Goal: Task Accomplishment & Management: Complete application form

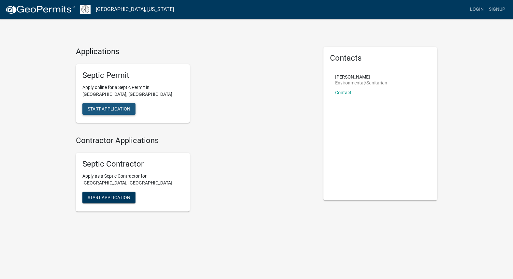
click at [106, 106] on span "Start Application" at bounding box center [109, 108] width 43 height 5
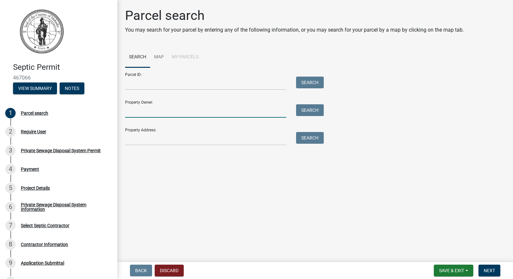
click at [130, 115] on input "Property Owner:" at bounding box center [205, 110] width 161 height 13
type input "[PERSON_NAME]"
type input "[STREET_ADDRESS]"
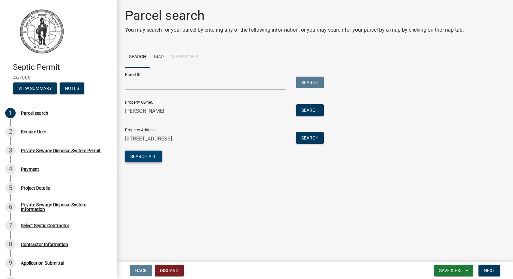
click at [139, 156] on button "Search All" at bounding box center [143, 156] width 37 height 12
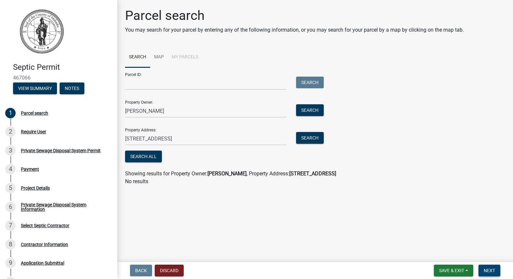
click at [490, 272] on span "Next" at bounding box center [488, 270] width 11 height 5
click at [488, 271] on span "Next" at bounding box center [488, 270] width 11 height 5
click at [140, 156] on button "Search All" at bounding box center [143, 156] width 37 height 12
click at [152, 155] on button "Search All" at bounding box center [143, 156] width 37 height 12
click at [488, 268] on span "Next" at bounding box center [488, 270] width 11 height 5
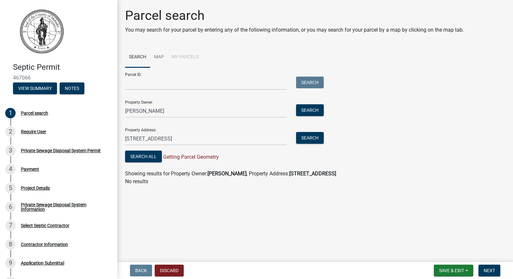
click at [183, 55] on li "My Parcels" at bounding box center [185, 57] width 35 height 21
drag, startPoint x: 183, startPoint y: 55, endPoint x: 177, endPoint y: 58, distance: 6.6
click at [177, 58] on li "My Parcels" at bounding box center [185, 57] width 35 height 21
click at [175, 56] on li "My Parcels" at bounding box center [185, 57] width 35 height 21
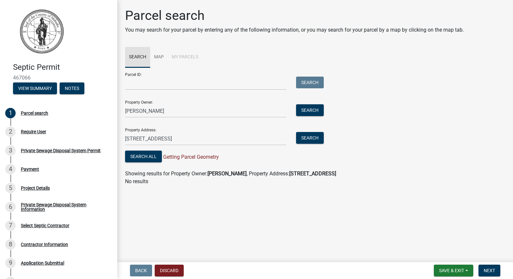
click at [135, 55] on link "Search" at bounding box center [137, 57] width 25 height 21
click at [30, 131] on div "Require User" at bounding box center [33, 131] width 25 height 5
click at [31, 87] on button "View Summary" at bounding box center [35, 88] width 44 height 12
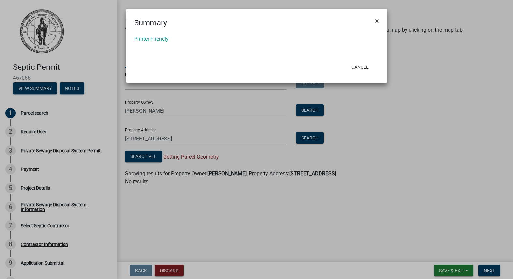
click at [376, 20] on span "×" at bounding box center [377, 20] width 4 height 9
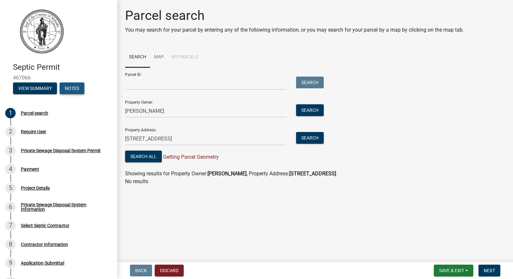
click at [72, 87] on button "Notes" at bounding box center [72, 88] width 25 height 12
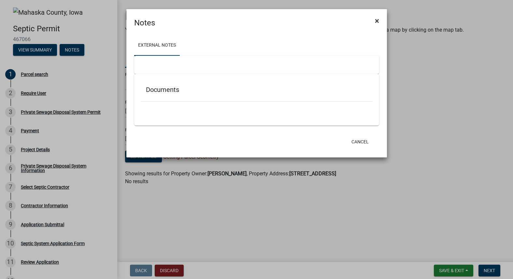
click at [378, 20] on span "×" at bounding box center [377, 20] width 4 height 9
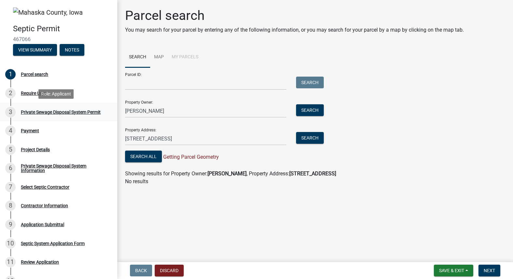
click at [42, 112] on div "Private Sewage Disposal System Permit" at bounding box center [61, 112] width 80 height 5
drag, startPoint x: 42, startPoint y: 112, endPoint x: 29, endPoint y: 109, distance: 12.7
click at [29, 110] on div "Private Sewage Disposal System Permit" at bounding box center [61, 112] width 80 height 5
click at [54, 165] on div "Private Sewage Disposal System Information" at bounding box center [64, 167] width 86 height 9
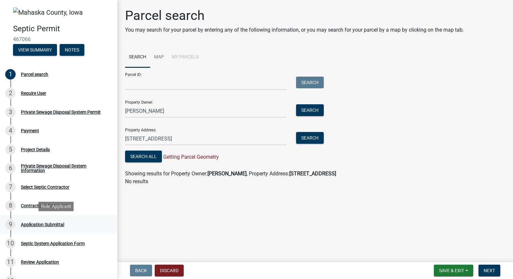
click at [39, 224] on div "Application Submittal" at bounding box center [42, 224] width 43 height 5
click at [40, 244] on div "Septic System Application Form" at bounding box center [53, 243] width 64 height 5
drag, startPoint x: 40, startPoint y: 244, endPoint x: 61, endPoint y: 244, distance: 21.5
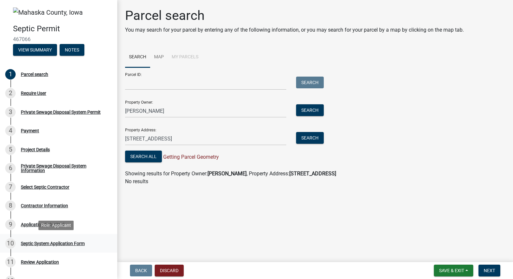
click at [61, 244] on div "Septic System Application Form" at bounding box center [53, 243] width 64 height 5
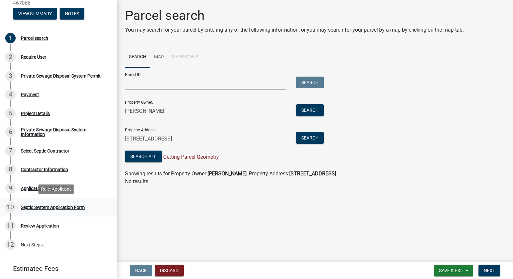
scroll to position [25, 0]
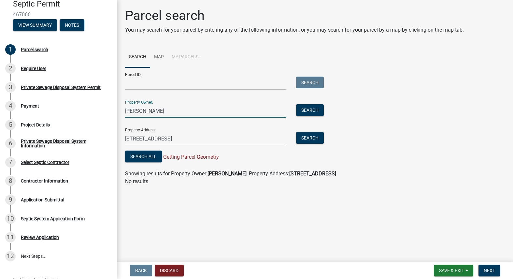
click at [140, 110] on input "Myron Keith Gordin" at bounding box center [205, 110] width 161 height 13
click at [153, 110] on input "Myron Keith Gordin" at bounding box center [205, 110] width 161 height 13
click at [311, 108] on button "Search" at bounding box center [310, 110] width 28 height 12
drag, startPoint x: 167, startPoint y: 110, endPoint x: 140, endPoint y: 109, distance: 27.7
click at [140, 109] on input "Myron and Connie Gordin" at bounding box center [205, 110] width 161 height 13
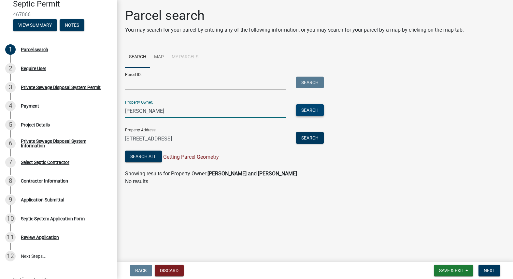
type input "Myron Gordin"
click at [313, 108] on button "Search" at bounding box center [310, 110] width 28 height 12
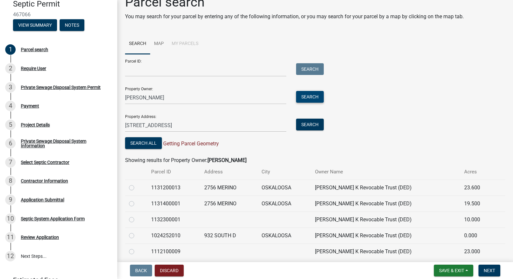
scroll to position [0, 0]
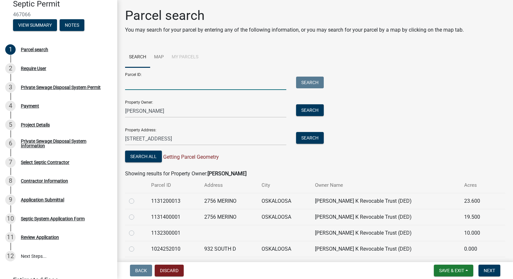
click at [129, 84] on input "Parcel ID:" at bounding box center [205, 83] width 161 height 13
type input "1131200013"
click at [312, 82] on button "Search" at bounding box center [310, 83] width 28 height 12
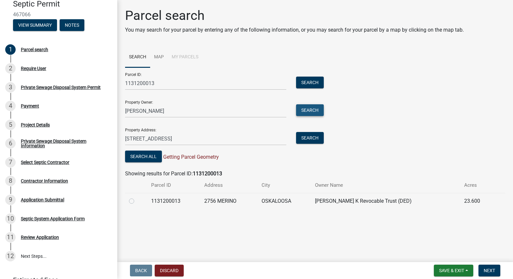
click at [309, 108] on button "Search" at bounding box center [310, 110] width 28 height 12
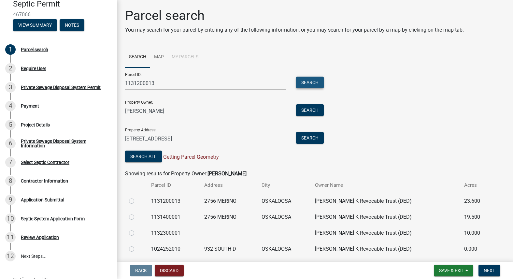
click at [302, 82] on button "Search" at bounding box center [310, 83] width 28 height 12
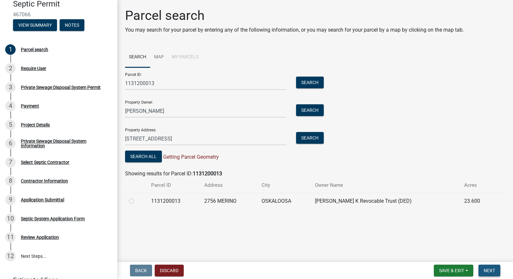
click at [488, 271] on span "Next" at bounding box center [488, 270] width 11 height 5
click at [146, 156] on button "Search All" at bounding box center [143, 156] width 37 height 12
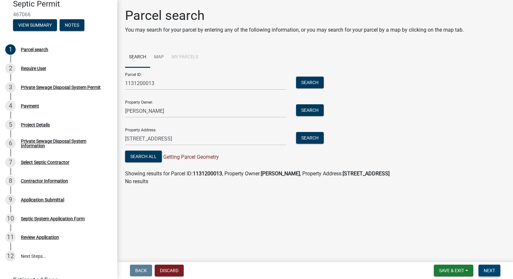
click at [490, 270] on span "Next" at bounding box center [488, 270] width 11 height 5
click at [161, 57] on link "Map" at bounding box center [159, 57] width 18 height 21
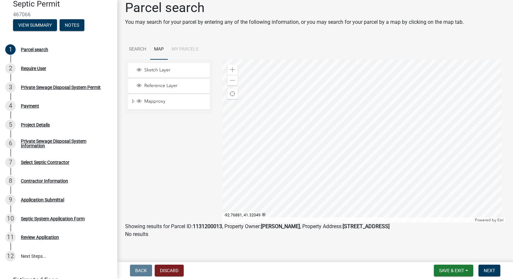
scroll to position [12, 0]
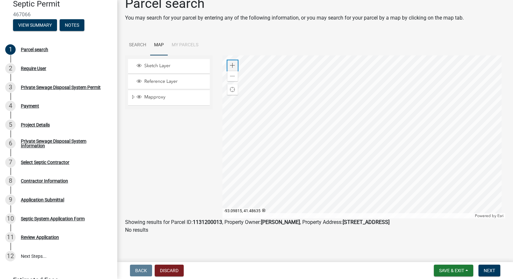
click at [230, 66] on span at bounding box center [232, 65] width 5 height 5
click at [230, 77] on span at bounding box center [232, 76] width 5 height 5
click at [306, 111] on div at bounding box center [363, 136] width 283 height 163
click at [302, 133] on div at bounding box center [363, 136] width 283 height 163
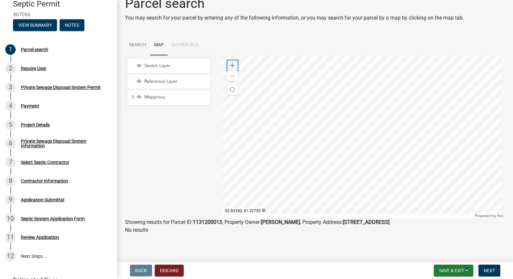
click at [230, 66] on span at bounding box center [232, 65] width 5 height 5
click at [267, 159] on div at bounding box center [363, 136] width 283 height 163
click at [233, 63] on div "Zoom in" at bounding box center [232, 65] width 10 height 10
click at [345, 154] on div at bounding box center [363, 136] width 283 height 163
click at [319, 146] on div at bounding box center [363, 136] width 283 height 163
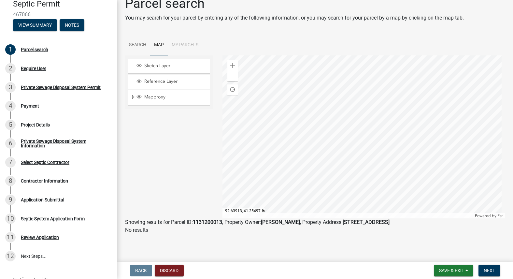
click at [272, 122] on div at bounding box center [363, 136] width 283 height 163
click at [275, 126] on div at bounding box center [363, 136] width 283 height 163
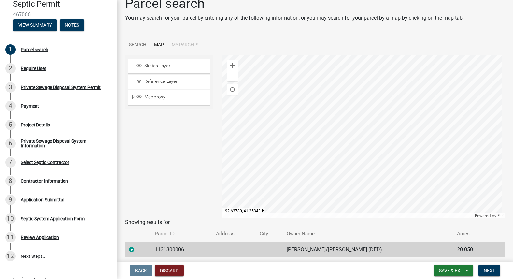
scroll to position [8, 0]
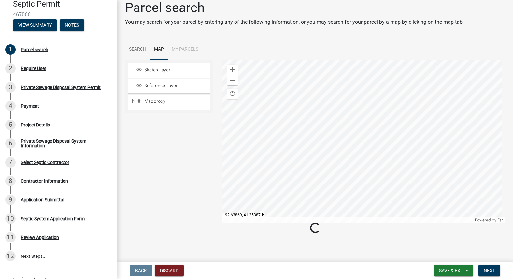
click at [273, 128] on div at bounding box center [363, 141] width 283 height 163
click at [273, 127] on div at bounding box center [363, 141] width 283 height 163
click at [270, 125] on div at bounding box center [363, 141] width 283 height 163
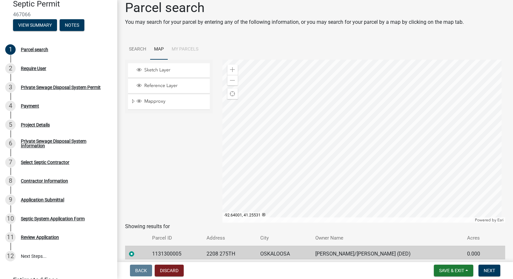
scroll to position [12, 0]
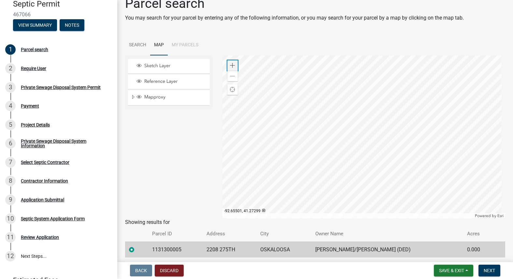
click at [231, 65] on span at bounding box center [232, 65] width 5 height 5
click at [417, 142] on div at bounding box center [363, 136] width 283 height 163
click at [303, 112] on div at bounding box center [363, 136] width 283 height 163
drag, startPoint x: 221, startPoint y: 249, endPoint x: 205, endPoint y: 247, distance: 15.7
click at [205, 247] on td "2208 275TH" at bounding box center [230, 249] width 54 height 16
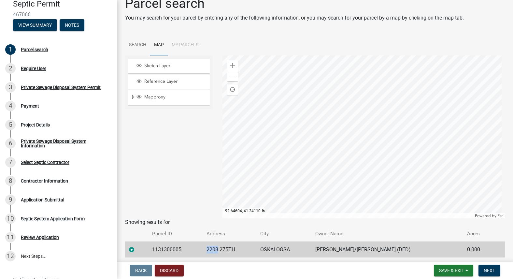
drag, startPoint x: 205, startPoint y: 247, endPoint x: 220, endPoint y: 248, distance: 14.7
click at [220, 248] on td "2208 275TH" at bounding box center [230, 249] width 54 height 16
drag, startPoint x: 217, startPoint y: 248, endPoint x: 220, endPoint y: 249, distance: 3.4
click at [220, 249] on td "2208 275TH" at bounding box center [230, 249] width 54 height 16
drag, startPoint x: 220, startPoint y: 249, endPoint x: 207, endPoint y: 249, distance: 12.4
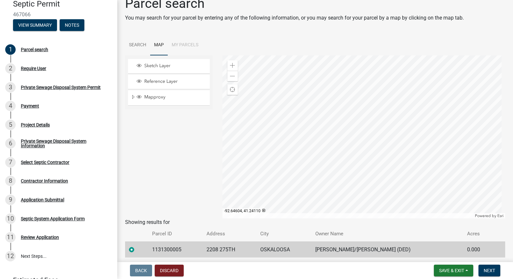
drag, startPoint x: 207, startPoint y: 249, endPoint x: 218, endPoint y: 250, distance: 11.1
click at [218, 250] on td "2208 275TH" at bounding box center [230, 249] width 54 height 16
drag, startPoint x: 219, startPoint y: 249, endPoint x: 208, endPoint y: 247, distance: 11.2
click at [208, 247] on td "2208 275TH" at bounding box center [230, 249] width 54 height 16
drag, startPoint x: 208, startPoint y: 247, endPoint x: 215, endPoint y: 249, distance: 7.3
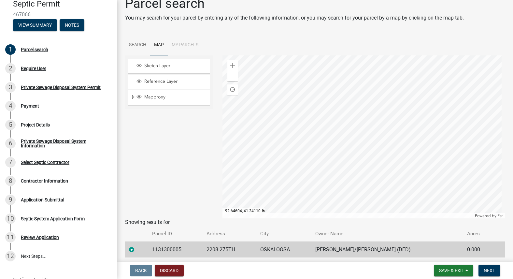
drag, startPoint x: 215, startPoint y: 249, endPoint x: 189, endPoint y: 217, distance: 42.1
click at [189, 217] on div "Sketch Layer Reference Layer Mapproxy Residential and Ag Sales Residential and …" at bounding box center [168, 136] width 97 height 163
click at [323, 104] on div at bounding box center [363, 136] width 283 height 163
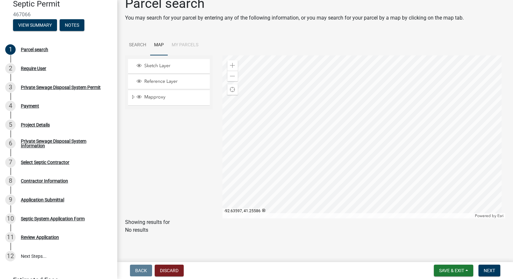
click at [319, 105] on div at bounding box center [363, 136] width 283 height 163
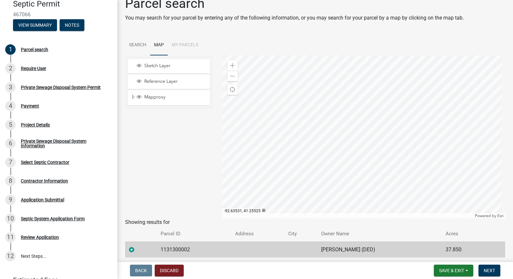
click at [322, 109] on div at bounding box center [363, 136] width 283 height 163
click at [318, 126] on div at bounding box center [363, 136] width 283 height 163
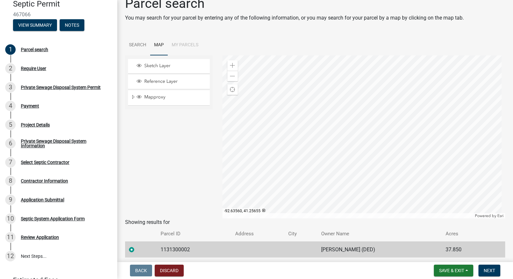
click at [319, 115] on div at bounding box center [363, 136] width 283 height 163
click at [315, 127] on div at bounding box center [363, 136] width 283 height 163
click at [230, 90] on span "Find my location" at bounding box center [232, 89] width 5 height 5
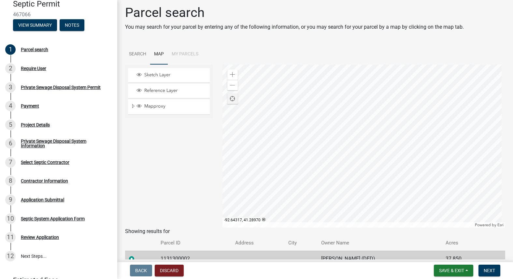
scroll to position [35, 0]
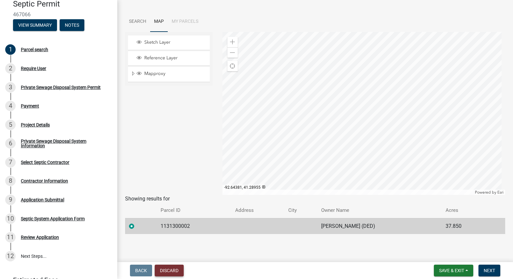
click at [169, 272] on button "Discard" at bounding box center [169, 270] width 29 height 12
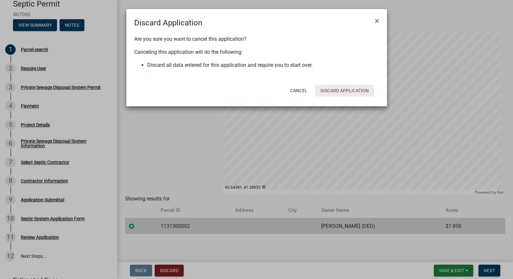
click at [344, 90] on button "Discard Application" at bounding box center [344, 91] width 59 height 12
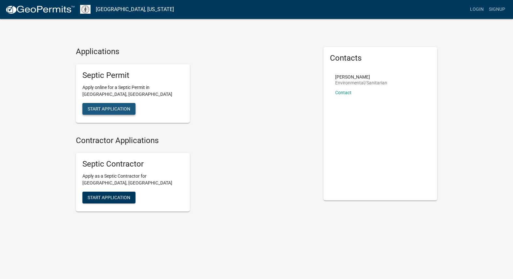
click at [115, 109] on span "Start Application" at bounding box center [109, 108] width 43 height 5
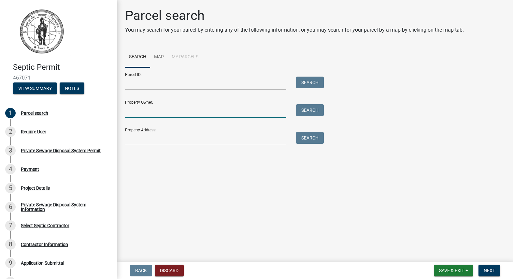
click at [140, 110] on input "Property Owner:" at bounding box center [205, 110] width 161 height 13
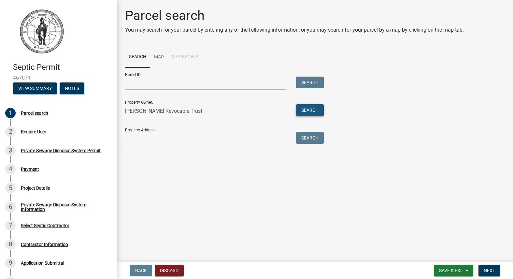
click at [305, 108] on button "Search" at bounding box center [310, 110] width 28 height 12
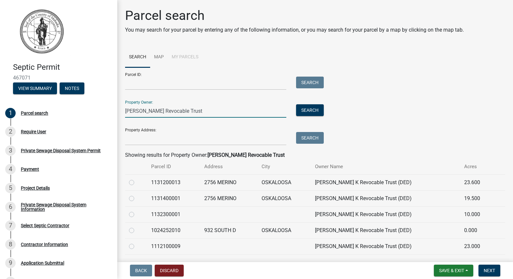
click at [157, 109] on input "Myron Gordin Revocable Trust" at bounding box center [205, 110] width 161 height 13
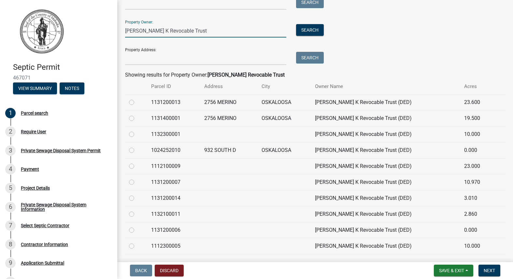
scroll to position [65, 0]
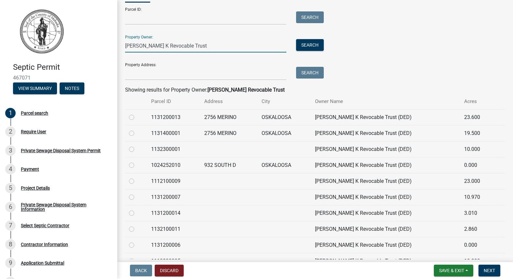
type input "Myron Gordin K Revocable Trust"
click at [137, 129] on label at bounding box center [137, 129] width 0 height 0
click at [137, 132] on input "radio" at bounding box center [139, 131] width 4 height 4
radio input "true"
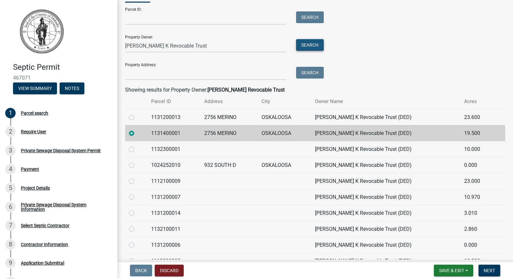
click at [310, 47] on button "Search" at bounding box center [310, 45] width 28 height 12
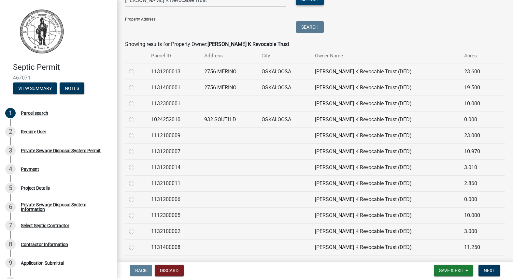
scroll to position [130, 0]
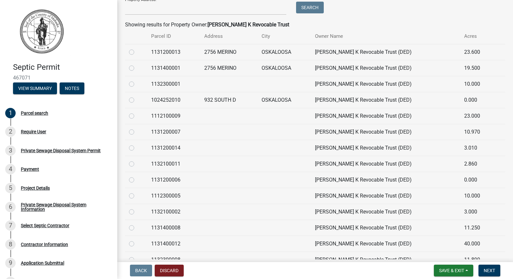
click at [137, 160] on label at bounding box center [137, 160] width 0 height 0
click at [137, 164] on input "radio" at bounding box center [139, 162] width 4 height 4
radio input "true"
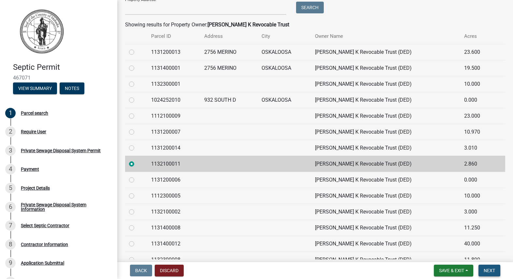
click at [488, 272] on span "Next" at bounding box center [488, 270] width 11 height 5
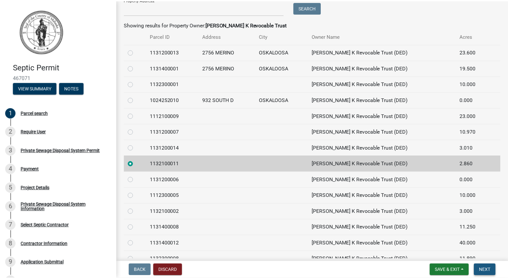
scroll to position [0, 0]
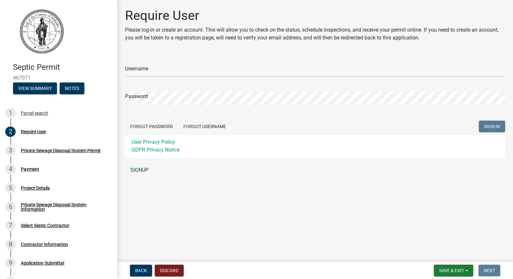
click at [138, 167] on link "SIGNUP" at bounding box center [315, 169] width 380 height 13
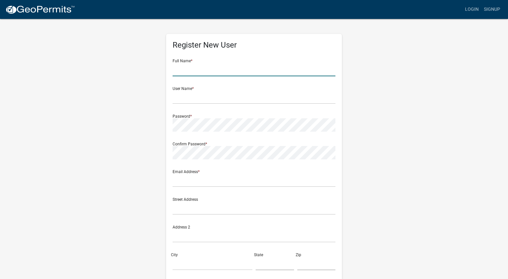
click at [187, 70] on input "text" at bounding box center [254, 69] width 163 height 13
type input "Myron Keith Gordin"
type input "mgordin@musco.com"
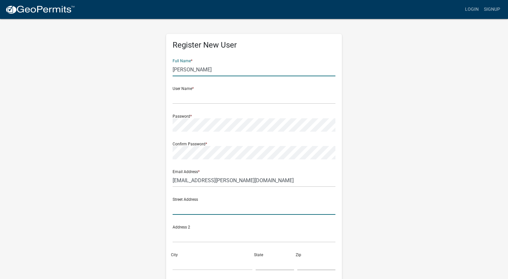
type input "2756 Merino Ave."
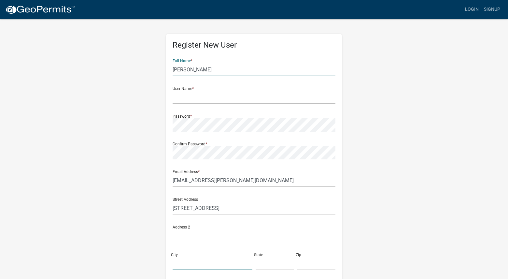
type input "Oskaloosa"
type input "IA"
type input "52577"
type input "6416602831"
click at [178, 98] on input "text" at bounding box center [254, 97] width 163 height 13
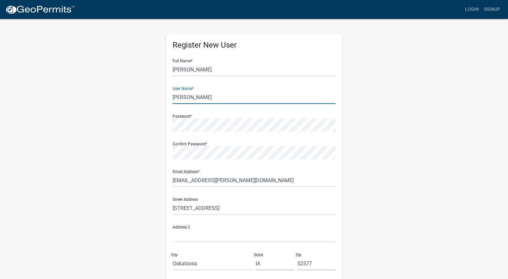
type input "Myron Gordin"
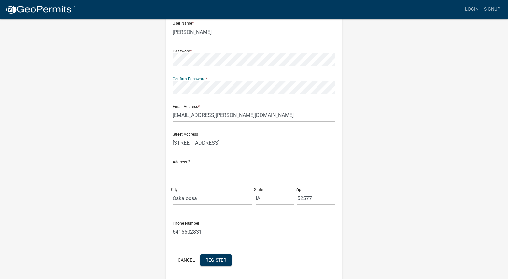
scroll to position [88, 0]
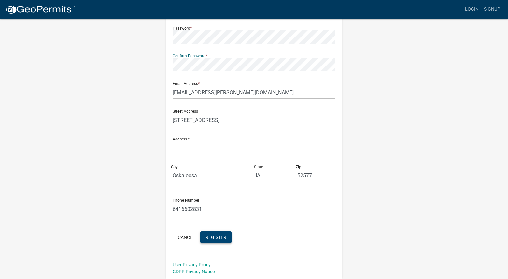
click at [214, 236] on span "Register" at bounding box center [215, 236] width 21 height 5
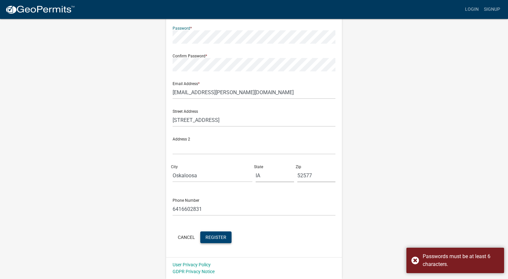
click at [162, 36] on div "Register New User Full Name * Myron Keith Gordin User Name * Myron Gordin Passw…" at bounding box center [254, 104] width 186 height 348
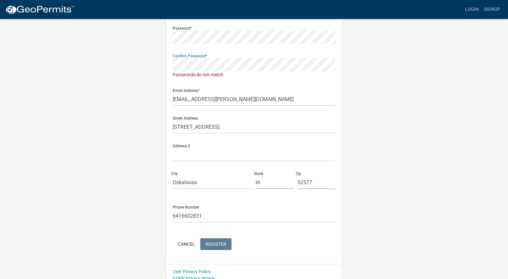
click at [159, 64] on div "Register New User Full Name * Myron Keith Gordin User Name * Myron Gordin Passw…" at bounding box center [253, 107] width 371 height 355
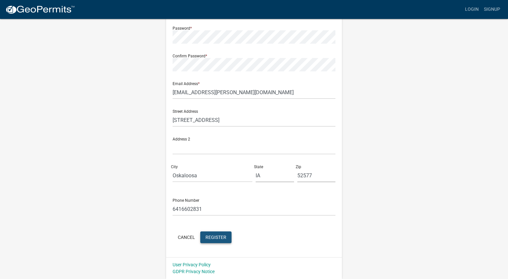
click at [215, 237] on span "Register" at bounding box center [215, 236] width 21 height 5
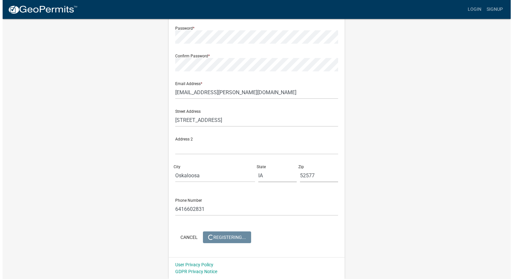
scroll to position [0, 0]
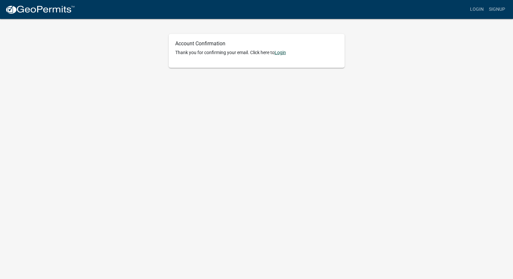
click at [282, 51] on link "Login" at bounding box center [279, 52] width 11 height 5
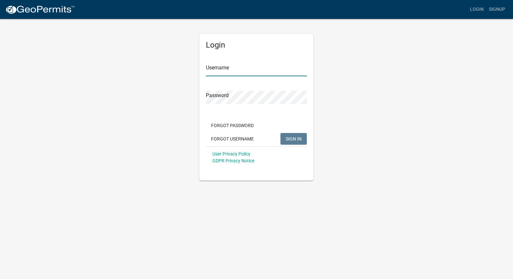
type input "[PERSON_NAME]"
click at [294, 139] on span "SIGN IN" at bounding box center [294, 138] width 16 height 5
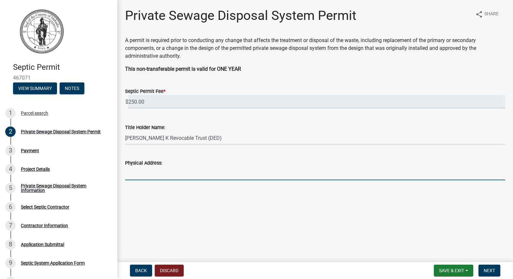
click at [136, 176] on input "Physical Address:" at bounding box center [315, 173] width 380 height 13
drag, startPoint x: 165, startPoint y: 174, endPoint x: 141, endPoint y: 174, distance: 24.4
click at [141, 174] on input "2756 Mwwwwwwwerino Ave" at bounding box center [315, 173] width 380 height 13
drag, startPoint x: 147, startPoint y: 174, endPoint x: 143, endPoint y: 173, distance: 3.3
click at [143, 173] on input "2756 Mwerino Ave" at bounding box center [315, 173] width 380 height 13
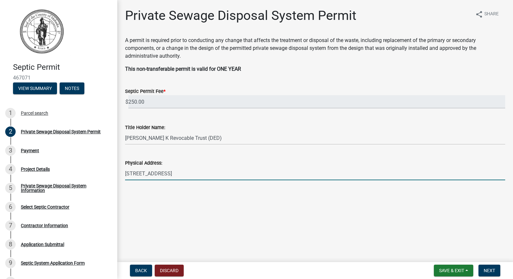
click at [164, 174] on input "2756 Merino Ave" at bounding box center [315, 173] width 380 height 13
type input "2756 Merino Ave. Oskaloosa, Iowa"
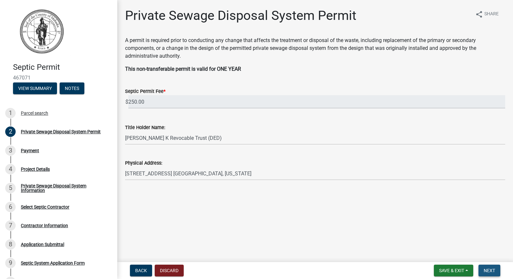
click at [492, 270] on span "Next" at bounding box center [488, 270] width 11 height 5
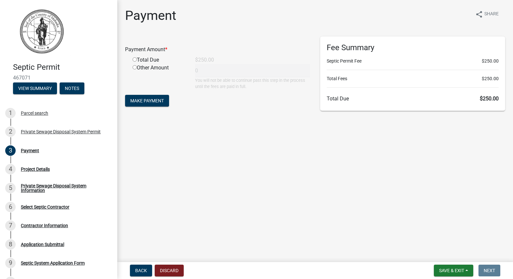
click at [134, 59] on input "radio" at bounding box center [135, 59] width 4 height 4
radio input "true"
type input "250"
click at [148, 99] on span "Make Payment" at bounding box center [147, 100] width 34 height 5
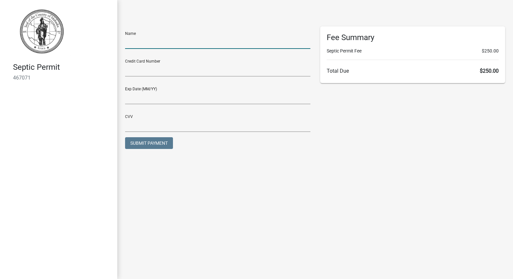
click at [145, 45] on input "text" at bounding box center [217, 41] width 185 height 13
click at [125, 44] on input "text" at bounding box center [217, 41] width 185 height 13
type input "[PERSON_NAME]"
drag, startPoint x: 127, startPoint y: 63, endPoint x: 127, endPoint y: 68, distance: 4.3
click at [127, 64] on input "text" at bounding box center [217, 69] width 185 height 13
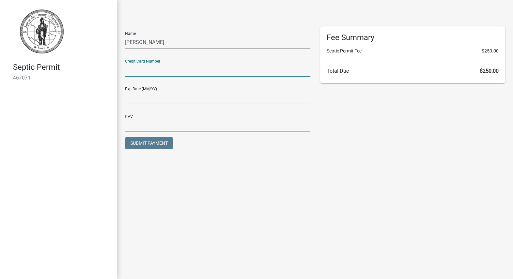
type input "4266841591930894"
type input "11/25"
type input "288"
click at [142, 142] on span "Submit Payment" at bounding box center [148, 142] width 37 height 5
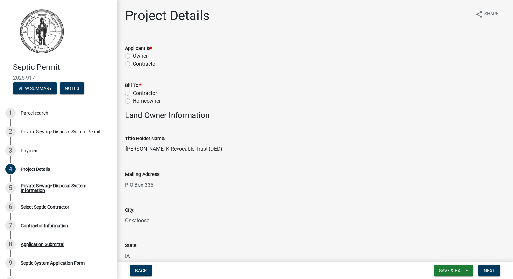
click at [133, 56] on label "Owner" at bounding box center [140, 56] width 15 height 8
click at [133, 56] on input "Owner" at bounding box center [135, 54] width 4 height 4
radio input "true"
click at [133, 101] on label "Homeowner" at bounding box center [147, 101] width 28 height 8
click at [133, 101] on input "Homeowner" at bounding box center [135, 99] width 4 height 4
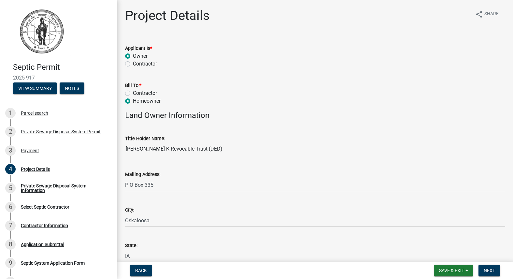
radio input "true"
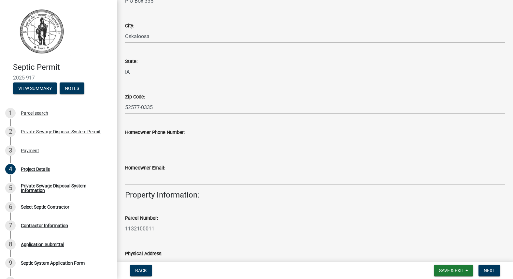
scroll to position [195, 0]
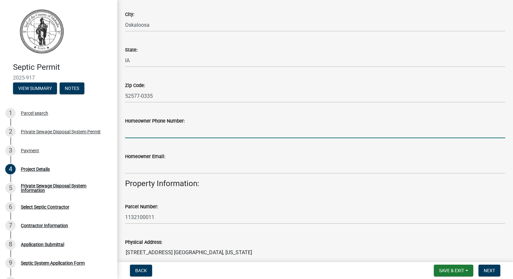
click at [128, 133] on input "Homeowner Phone Number:" at bounding box center [315, 131] width 380 height 13
type input "6416602831"
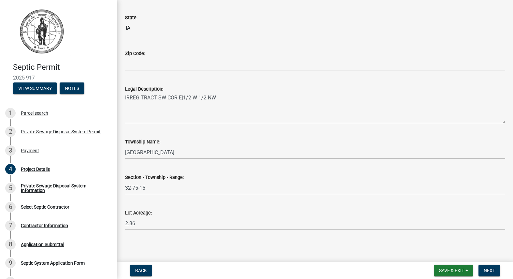
scroll to position [492, 0]
click at [493, 270] on span "Next" at bounding box center [488, 270] width 11 height 5
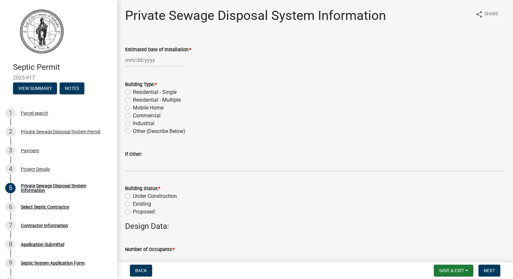
click at [133, 91] on label "Residential - Single" at bounding box center [155, 92] width 44 height 8
click at [133, 91] on input "Residential - Single" at bounding box center [135, 90] width 4 height 4
radio input "true"
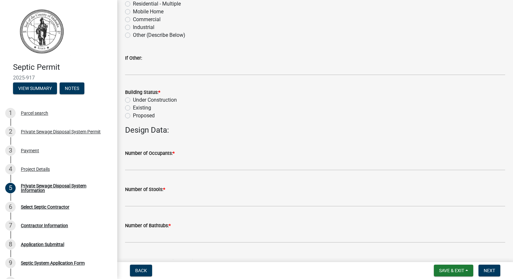
scroll to position [98, 0]
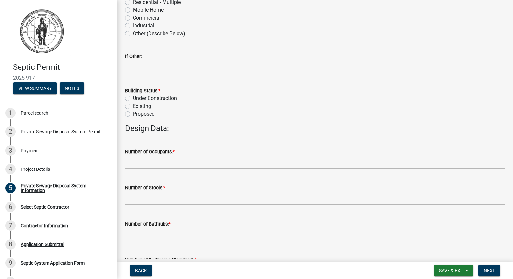
click at [133, 106] on label "Existing" at bounding box center [142, 106] width 18 height 8
click at [133, 106] on input "Existing" at bounding box center [135, 104] width 4 height 4
radio input "true"
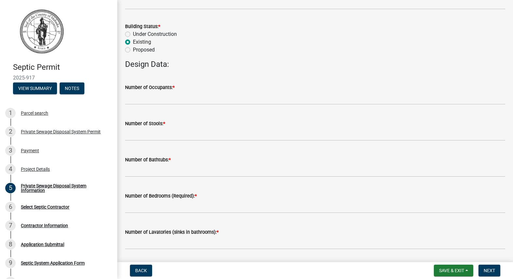
scroll to position [163, 0]
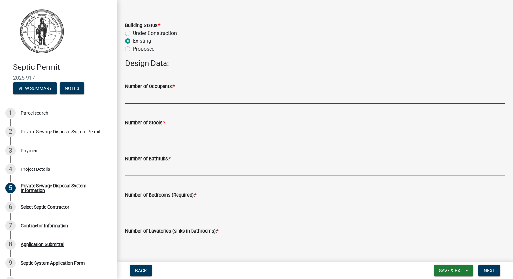
click at [184, 95] on input "text" at bounding box center [315, 96] width 380 height 13
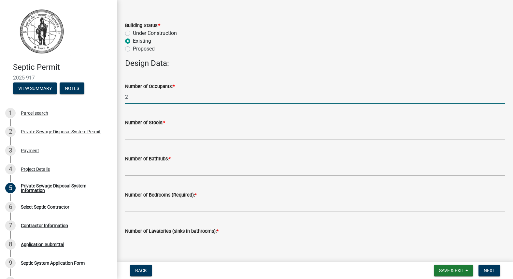
type input "2"
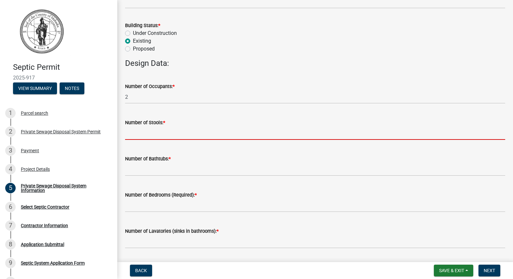
click at [135, 133] on input "text" at bounding box center [315, 132] width 380 height 13
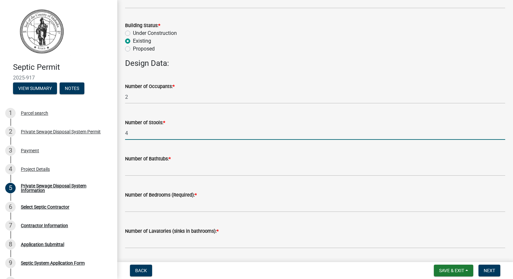
type input "4"
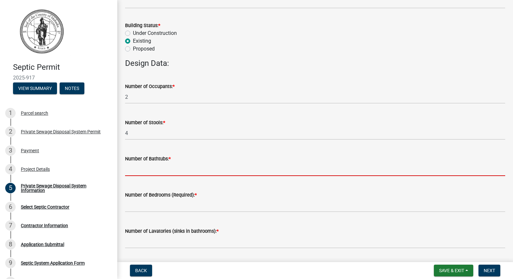
click at [135, 171] on input "text" at bounding box center [315, 168] width 380 height 13
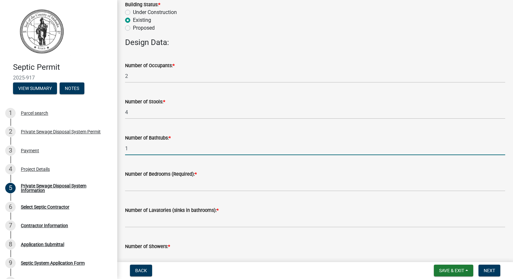
scroll to position [195, 0]
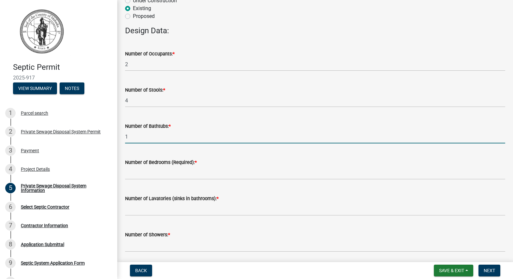
type input "1"
click at [127, 173] on input "text" at bounding box center [315, 172] width 380 height 13
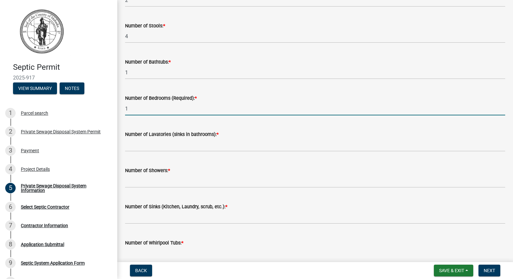
scroll to position [260, 0]
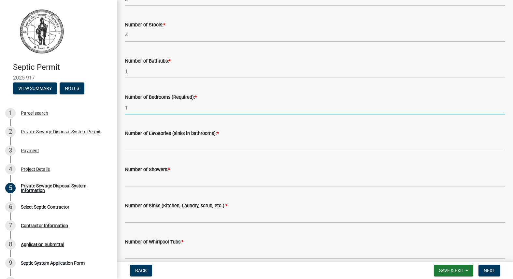
type input "1"
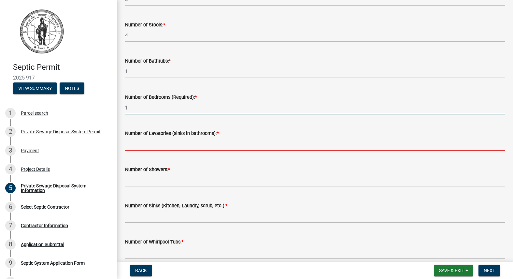
click at [126, 143] on input "text" at bounding box center [315, 143] width 380 height 13
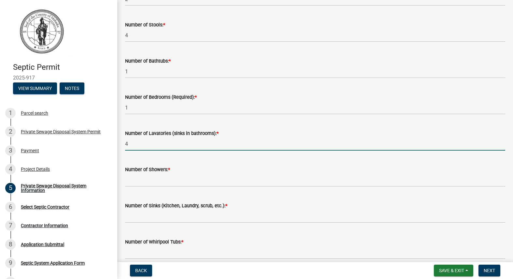
type input "4"
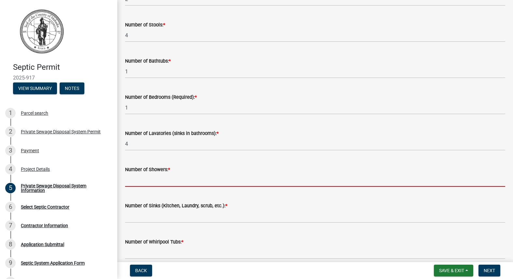
click at [129, 180] on input "text" at bounding box center [315, 179] width 380 height 13
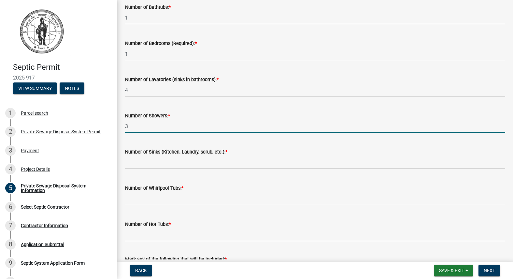
scroll to position [326, 0]
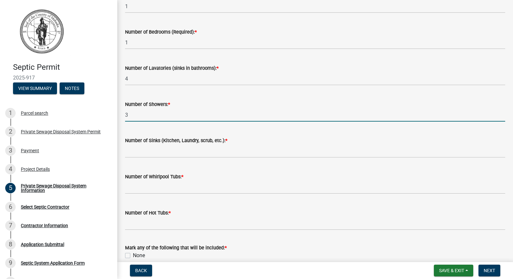
type input "3"
click at [128, 153] on input "text" at bounding box center [315, 150] width 380 height 13
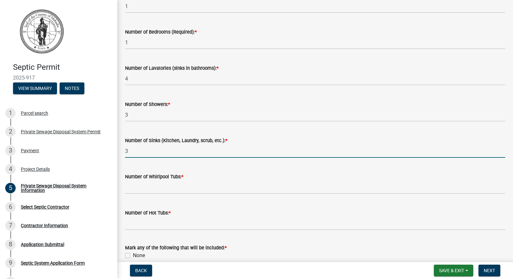
scroll to position [358, 0]
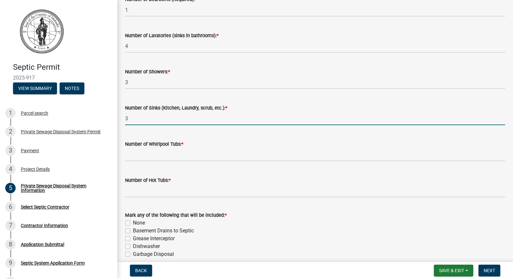
type input "3"
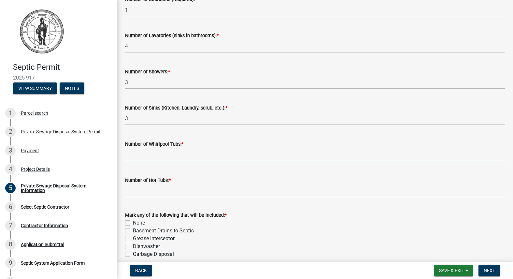
click at [132, 158] on input "text" at bounding box center [315, 154] width 380 height 13
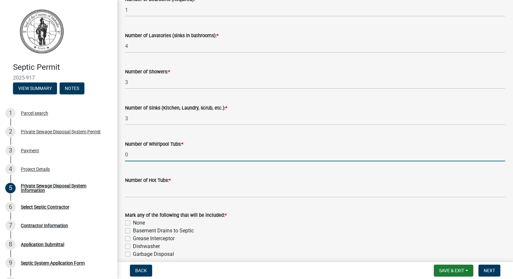
type input "0"
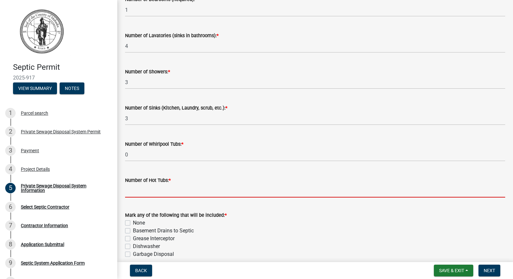
click at [130, 192] on input "text" at bounding box center [315, 190] width 380 height 13
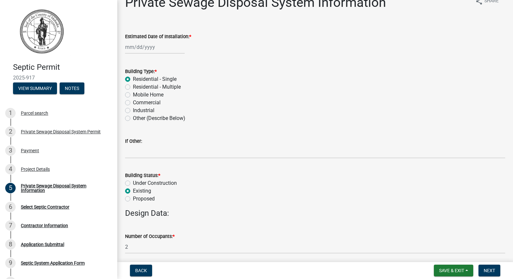
scroll to position [0, 0]
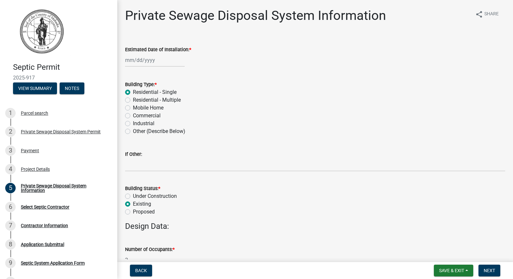
type input "1"
select select "8"
select select "2025"
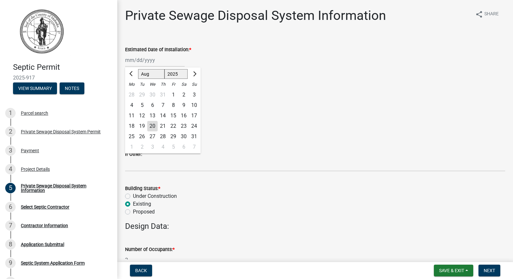
click at [129, 61] on div "[PERSON_NAME] Feb Mar Apr [PERSON_NAME][DATE] Oct Nov [DATE] 1526 1527 1528 152…" at bounding box center [155, 59] width 60 height 13
click at [164, 126] on div "21" at bounding box center [163, 126] width 10 height 10
type input "[DATE]"
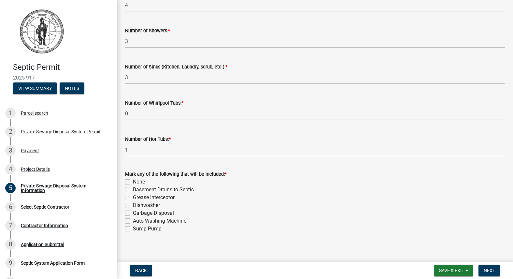
scroll to position [404, 0]
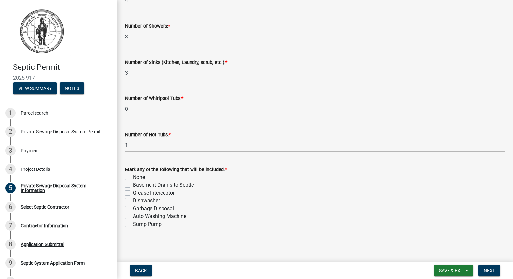
click at [133, 201] on label "Dishwasher" at bounding box center [146, 201] width 27 height 8
click at [133, 201] on input "Dishwasher" at bounding box center [135, 199] width 4 height 4
checkbox input "true"
checkbox input "false"
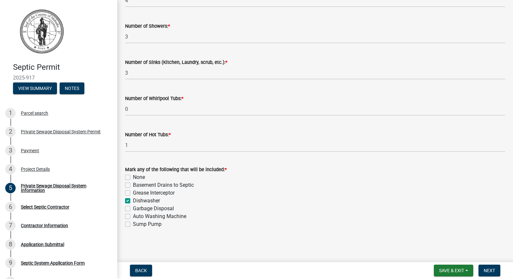
checkbox input "false"
checkbox input "true"
checkbox input "false"
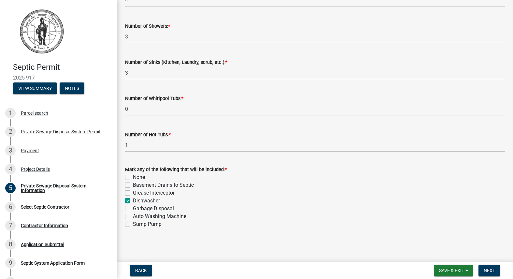
click at [133, 209] on label "Garbage Disposal" at bounding box center [153, 208] width 41 height 8
click at [133, 209] on input "Garbage Disposal" at bounding box center [135, 206] width 4 height 4
checkbox input "true"
checkbox input "false"
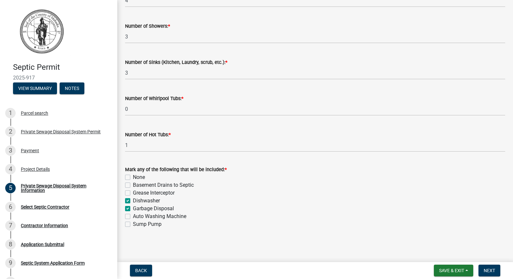
checkbox input "false"
checkbox input "true"
checkbox input "false"
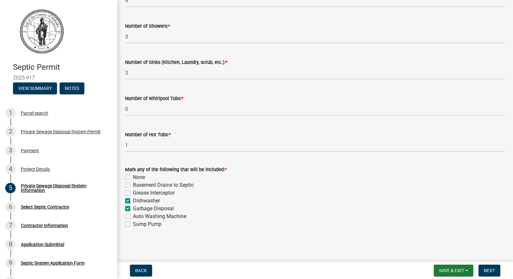
click at [133, 217] on label "Auto Washing Machine" at bounding box center [159, 216] width 53 height 8
click at [133, 217] on input "Auto Washing Machine" at bounding box center [135, 214] width 4 height 4
checkbox input "true"
checkbox input "false"
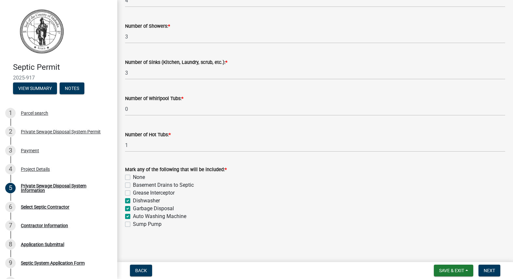
checkbox input "false"
checkbox input "true"
checkbox input "false"
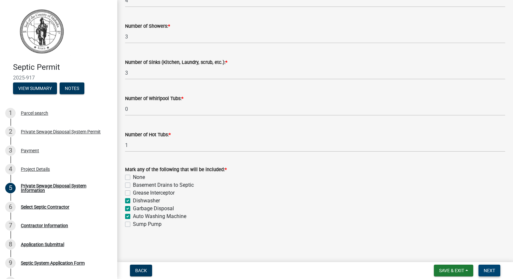
click at [492, 270] on span "Next" at bounding box center [488, 270] width 11 height 5
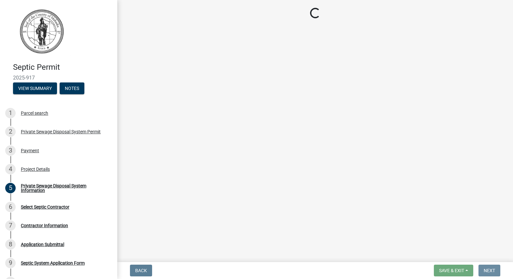
scroll to position [0, 0]
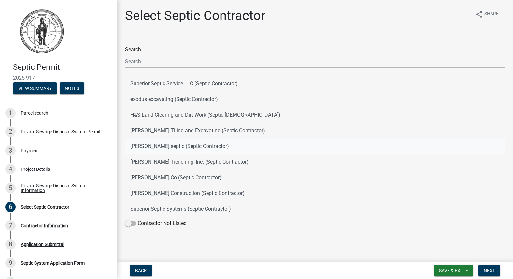
click at [147, 146] on button "[PERSON_NAME] septic (Septic Contractor)" at bounding box center [315, 146] width 380 height 16
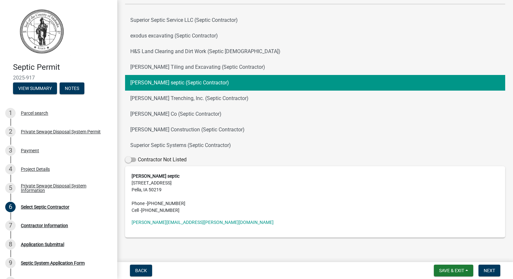
scroll to position [72, 0]
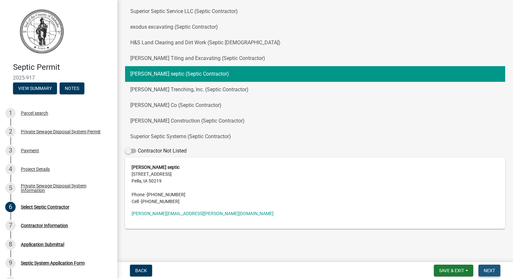
click at [489, 270] on span "Next" at bounding box center [488, 270] width 11 height 5
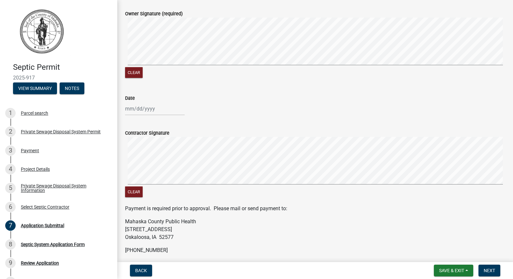
scroll to position [98, 0]
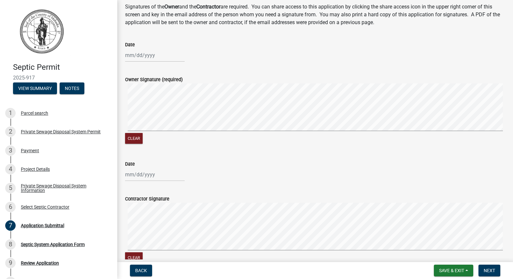
select select "8"
select select "2025"
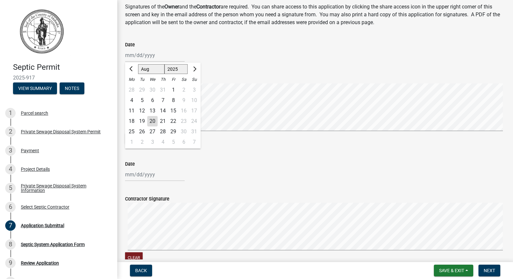
click at [137, 58] on div "[PERSON_NAME] Feb Mar Apr [PERSON_NAME][DATE] Oct Nov [DATE] 1526 1527 1528 152…" at bounding box center [155, 55] width 60 height 13
click at [153, 121] on div "20" at bounding box center [152, 121] width 10 height 10
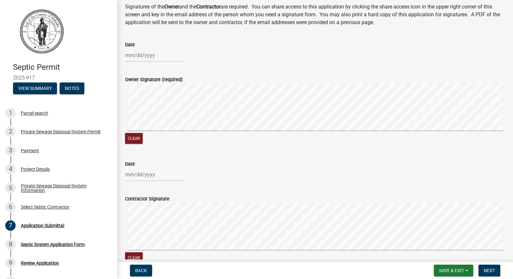
type input "[DATE]"
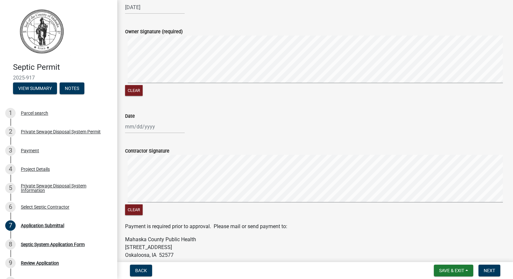
scroll to position [130, 0]
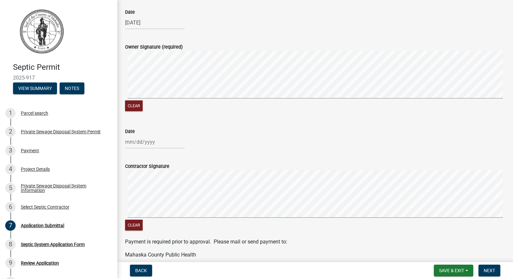
select select "8"
select select "2025"
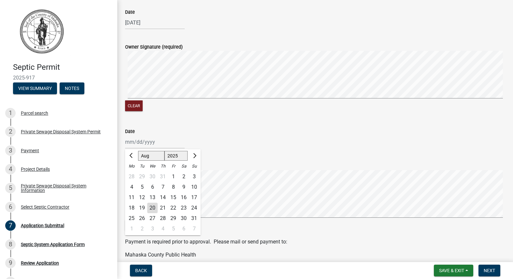
drag, startPoint x: 152, startPoint y: 144, endPoint x: 153, endPoint y: 208, distance: 64.5
click at [153, 208] on div "20" at bounding box center [152, 208] width 10 height 10
type input "[DATE]"
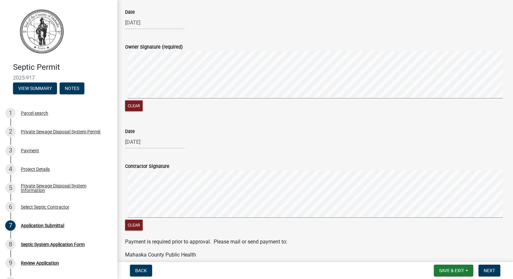
click at [382, 223] on div "Clear" at bounding box center [315, 201] width 380 height 62
click at [491, 270] on span "Next" at bounding box center [488, 270] width 11 height 5
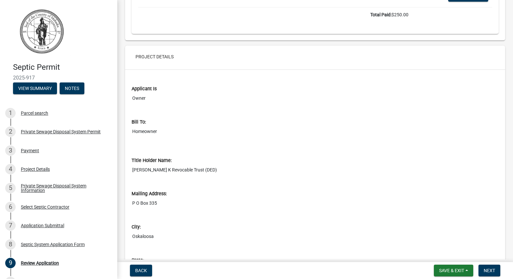
scroll to position [423, 0]
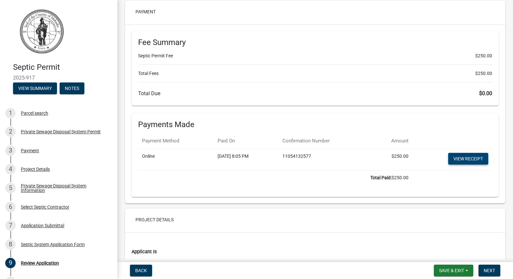
click at [453, 159] on link "View receipt" at bounding box center [468, 159] width 40 height 12
